Goal: Information Seeking & Learning: Learn about a topic

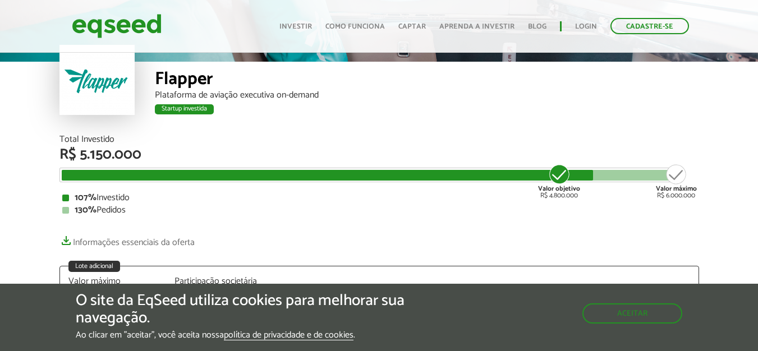
scroll to position [56, 0]
drag, startPoint x: 549, startPoint y: 194, endPoint x: 566, endPoint y: 194, distance: 16.8
click at [566, 194] on div "Valor objetivo R$ 4.800.000" at bounding box center [559, 181] width 42 height 36
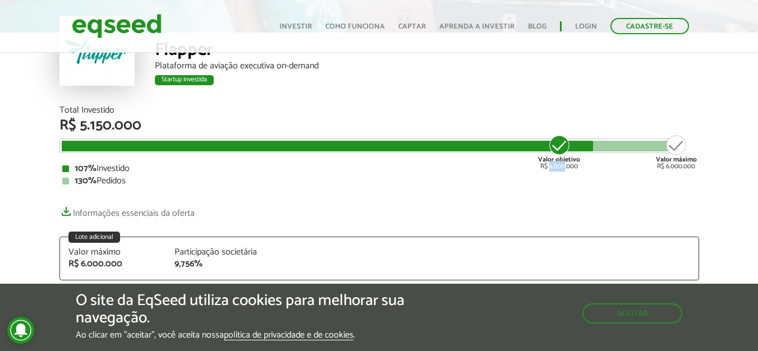
scroll to position [87, 0]
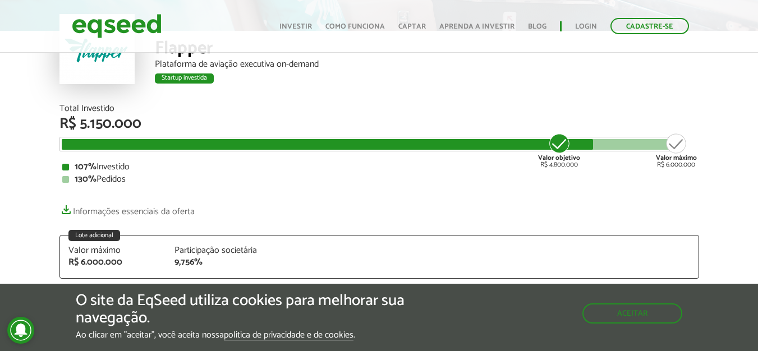
click at [604, 159] on div "Total Investido R$ 5.150.000 Valor objetivo R$ 4.800.000 Valor máximo R$ 6.000.…" at bounding box center [379, 144] width 640 height 80
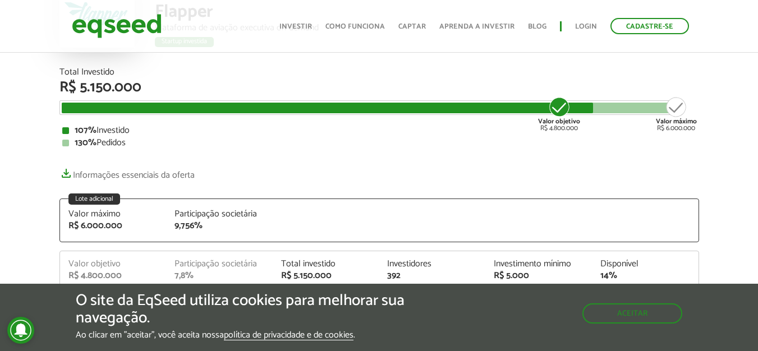
scroll to position [125, 0]
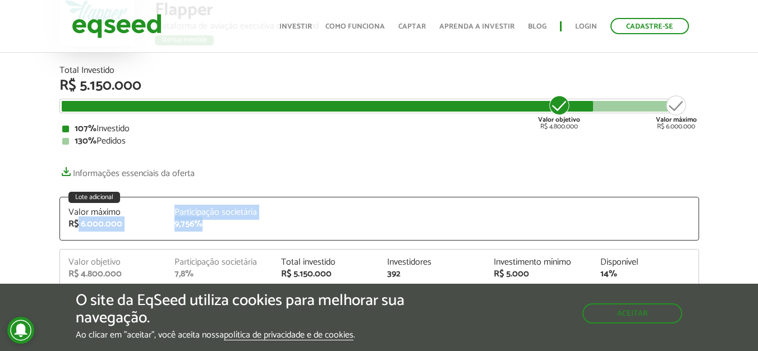
drag, startPoint x: 77, startPoint y: 217, endPoint x: 231, endPoint y: 232, distance: 154.5
click at [231, 232] on div "Valor máximo R$ 6.000.000 Participação societária 9,756%" at bounding box center [379, 224] width 638 height 32
click at [92, 232] on div "Valor máximo R$ 6.000.000 Participação societária 9,756%" at bounding box center [379, 224] width 638 height 32
click at [64, 178] on link "Informações essenciais da oferta" at bounding box center [126, 171] width 135 height 16
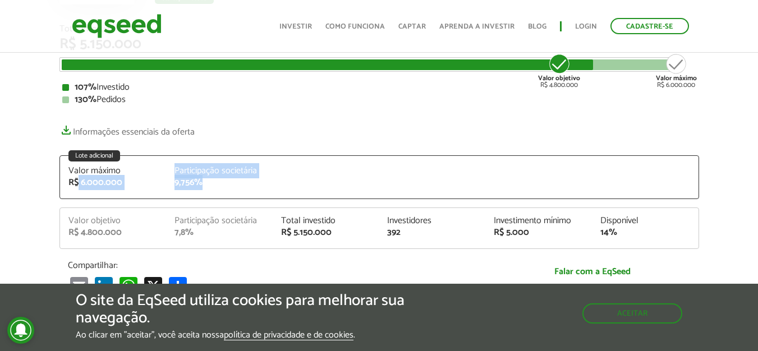
scroll to position [167, 0]
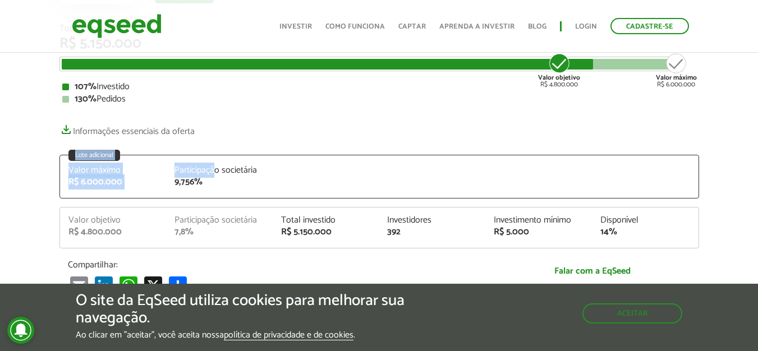
drag, startPoint x: 260, startPoint y: 134, endPoint x: 217, endPoint y: 169, distance: 56.3
click at [217, 169] on div "Total Investido R$ 5.150.000 Valor objetivo R$ 4.800.000 Valor máximo R$ 6.000.…" at bounding box center [379, 159] width 640 height 271
click at [194, 205] on div "Total Investido R$ 5.150.000 Valor objetivo R$ 4.800.000 Valor máximo R$ 6.000.…" at bounding box center [379, 159] width 640 height 271
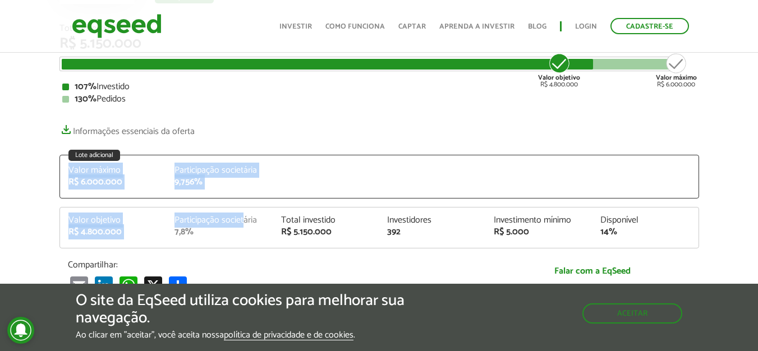
drag, startPoint x: 64, startPoint y: 143, endPoint x: 246, endPoint y: 223, distance: 198.5
click at [246, 223] on div "Total Investido R$ 5.150.000 Valor objetivo R$ 4.800.000 Valor máximo R$ 6.000.…" at bounding box center [379, 159] width 640 height 271
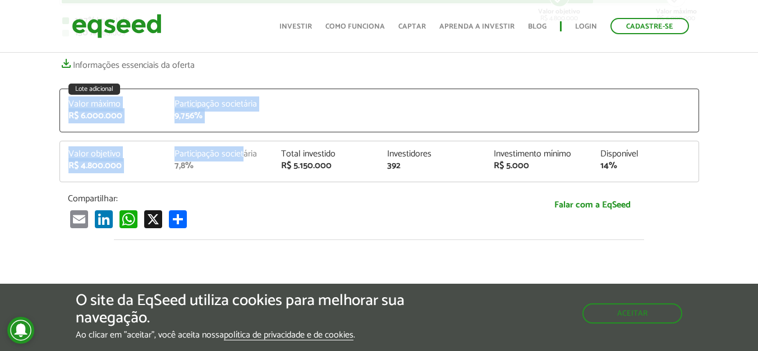
scroll to position [181, 0]
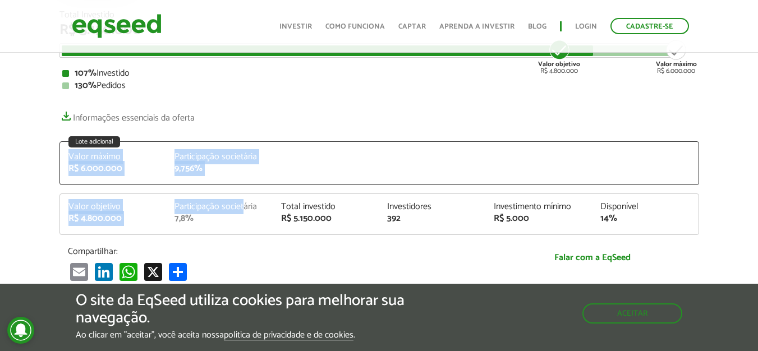
click at [170, 183] on div "Valor máximo R$ 6.000.000 Participação societária 9,756%" at bounding box center [379, 169] width 638 height 32
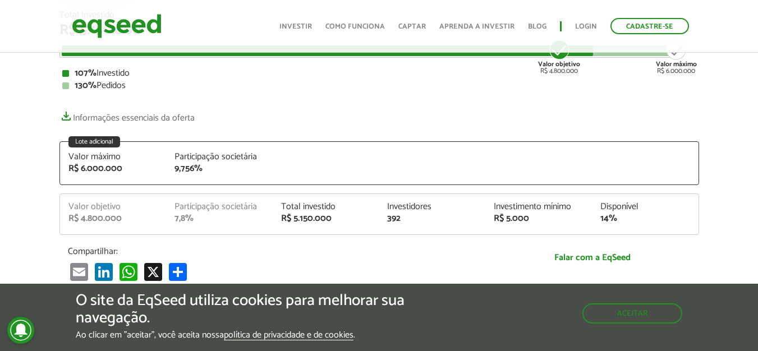
click at [85, 205] on div "Valor objetivo" at bounding box center [113, 207] width 90 height 9
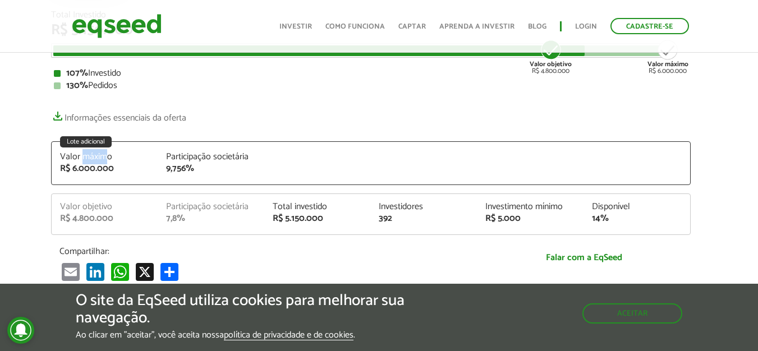
drag, startPoint x: 81, startPoint y: 153, endPoint x: 117, endPoint y: 162, distance: 36.6
click at [111, 159] on div "Valor máximo" at bounding box center [105, 157] width 90 height 9
click at [85, 205] on div "Valor objetivo" at bounding box center [105, 207] width 90 height 9
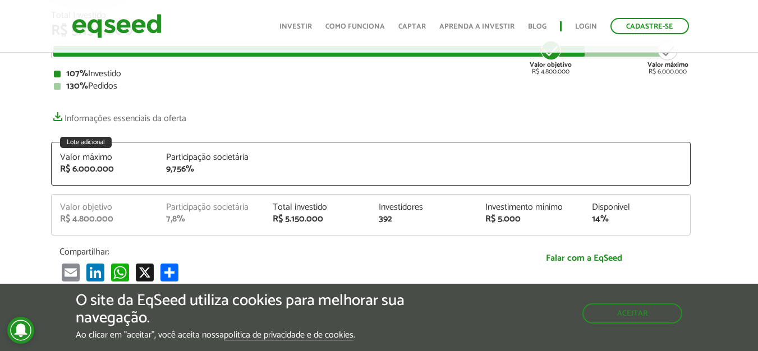
scroll to position [182, 8]
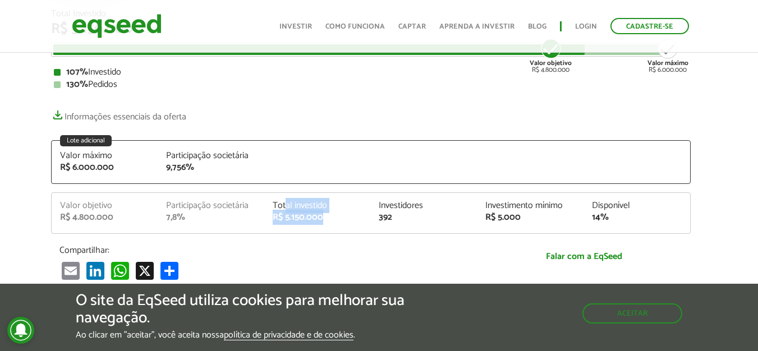
drag, startPoint x: 285, startPoint y: 204, endPoint x: 344, endPoint y: 218, distance: 60.6
click at [344, 218] on div "Total investido R$ 5.150.000" at bounding box center [317, 211] width 107 height 21
click at [344, 219] on div "R$ 5.150.000" at bounding box center [318, 217] width 90 height 9
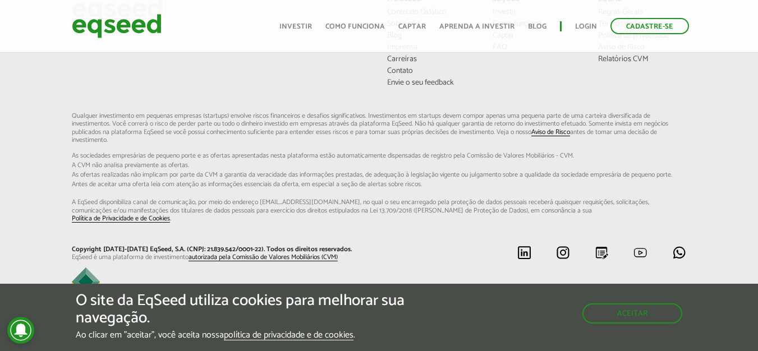
scroll to position [2140, 0]
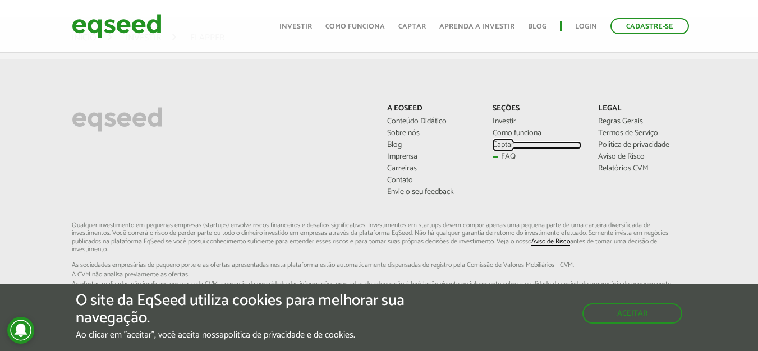
click at [495, 151] on ul "Investir Como funciona Captar FAQ" at bounding box center [537, 139] width 89 height 44
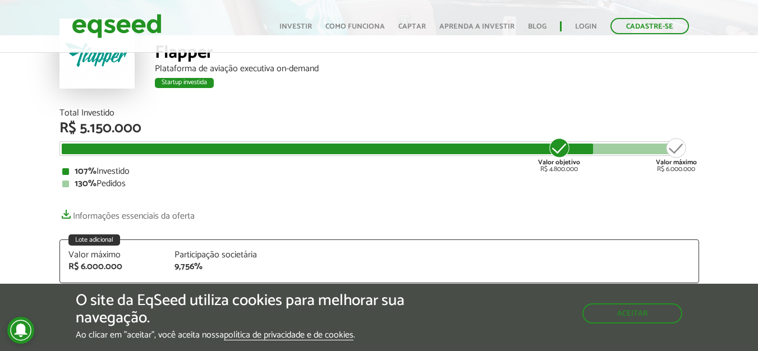
scroll to position [93, 0]
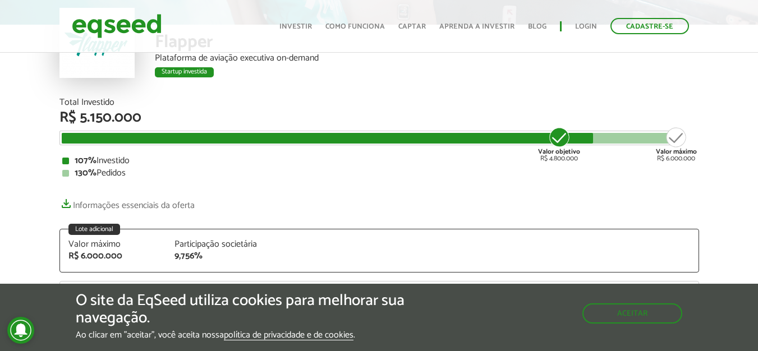
click at [372, 146] on div "Total Investido R$ 5.150.000 Valor objetivo R$ 4.800.000 Valor máximo R$ 6.000.…" at bounding box center [379, 138] width 640 height 80
